Goal: Find specific page/section: Find specific page/section

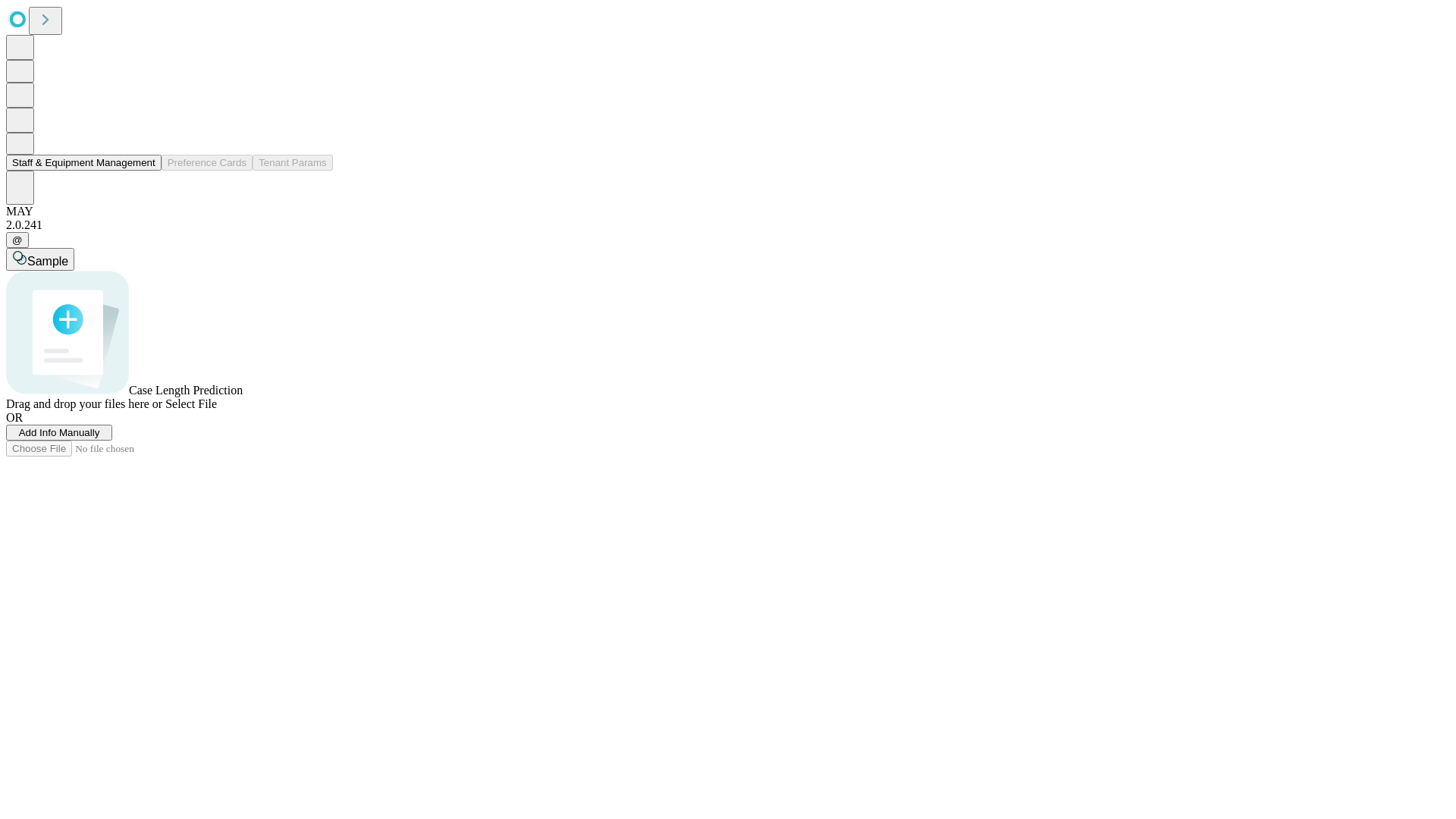
click at [145, 171] on button "Staff & Equipment Management" at bounding box center [84, 162] width 156 height 16
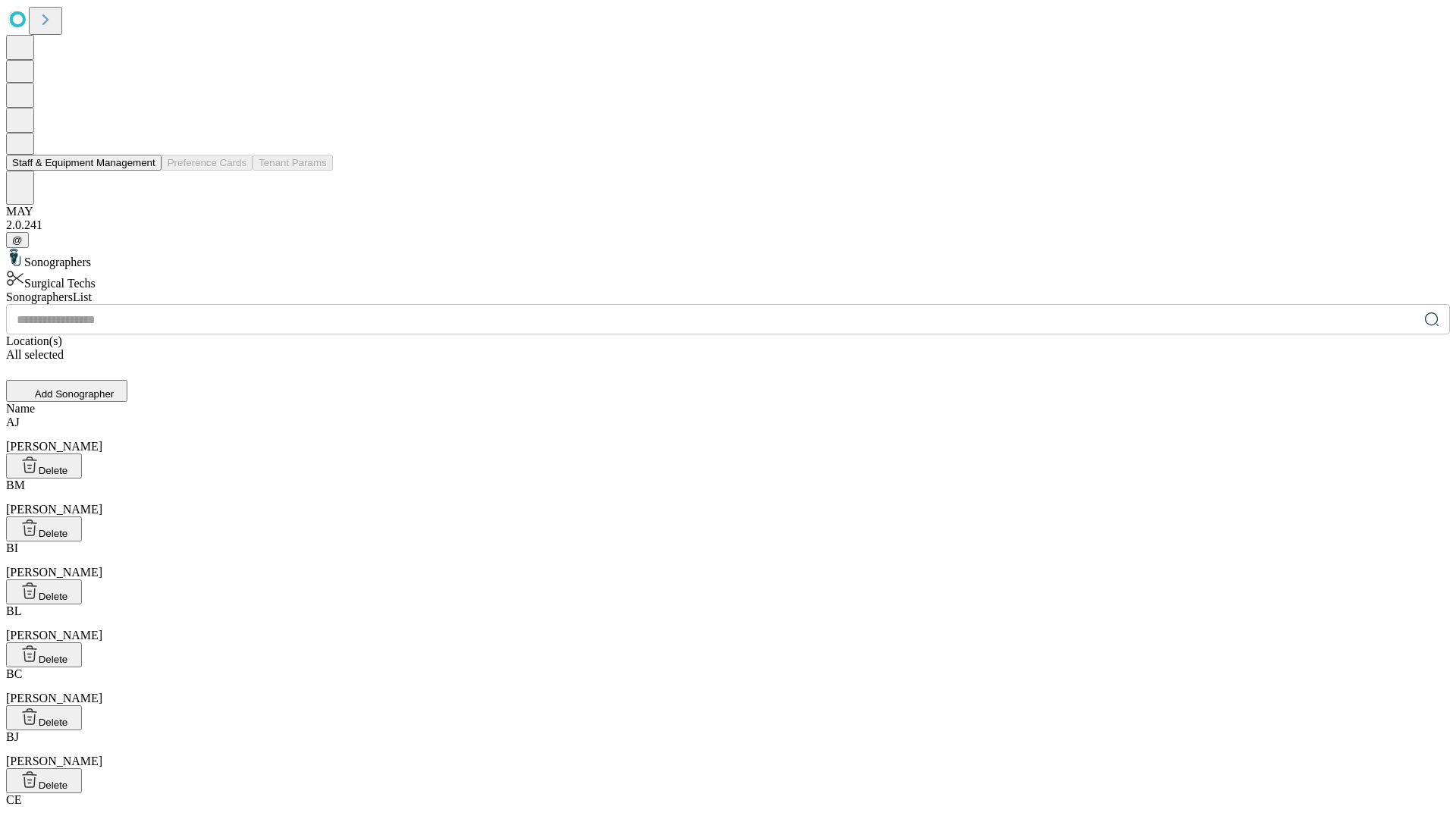
click at [145, 171] on button "Staff & Equipment Management" at bounding box center [84, 162] width 156 height 16
